Goal: Information Seeking & Learning: Check status

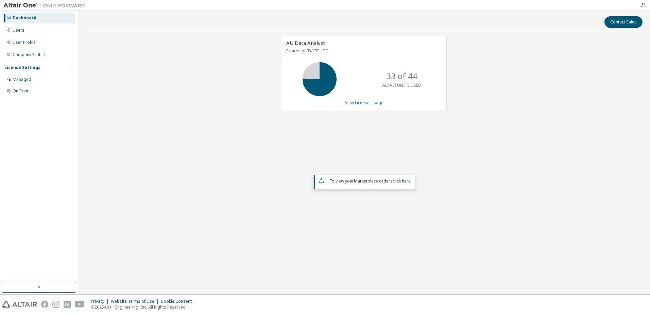
click at [368, 104] on link "View License Usage" at bounding box center [364, 103] width 38 height 6
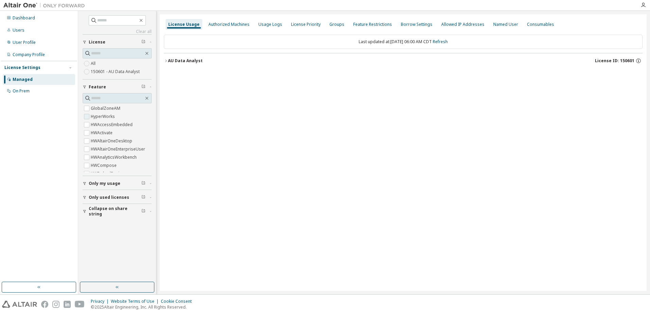
click at [104, 116] on label "HyperWorks" at bounding box center [103, 116] width 25 height 8
click at [166, 59] on icon "button" at bounding box center [166, 61] width 4 height 4
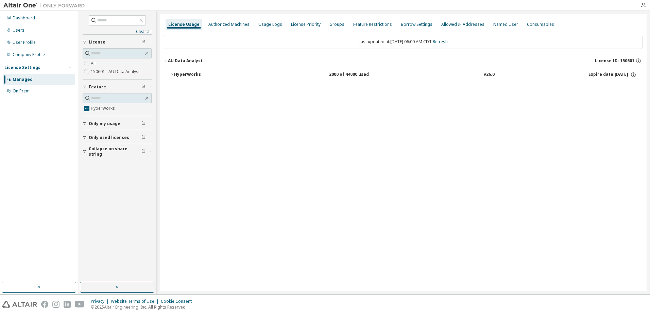
click at [182, 73] on div "HyperWorks" at bounding box center [204, 75] width 61 height 6
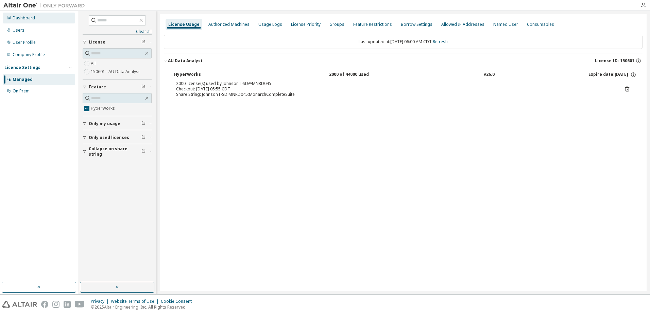
click at [19, 19] on div "Dashboard" at bounding box center [24, 17] width 22 height 5
